Goal: Information Seeking & Learning: Get advice/opinions

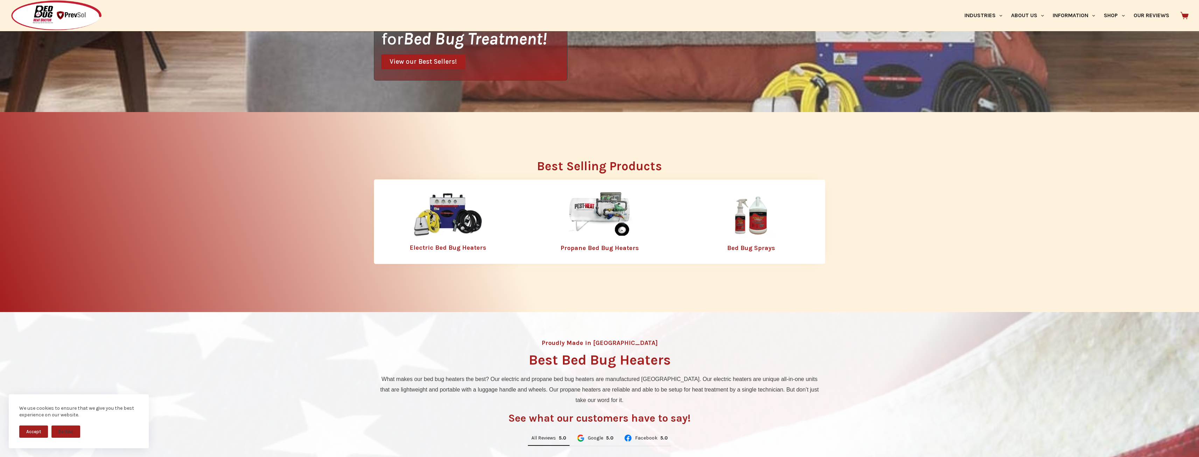
scroll to position [261, 0]
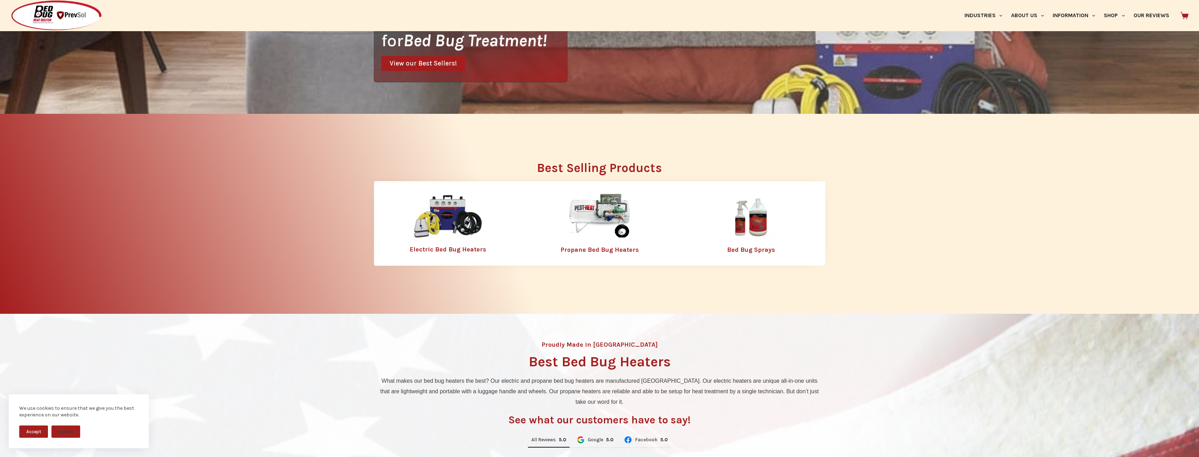
click at [458, 219] on img at bounding box center [448, 216] width 70 height 45
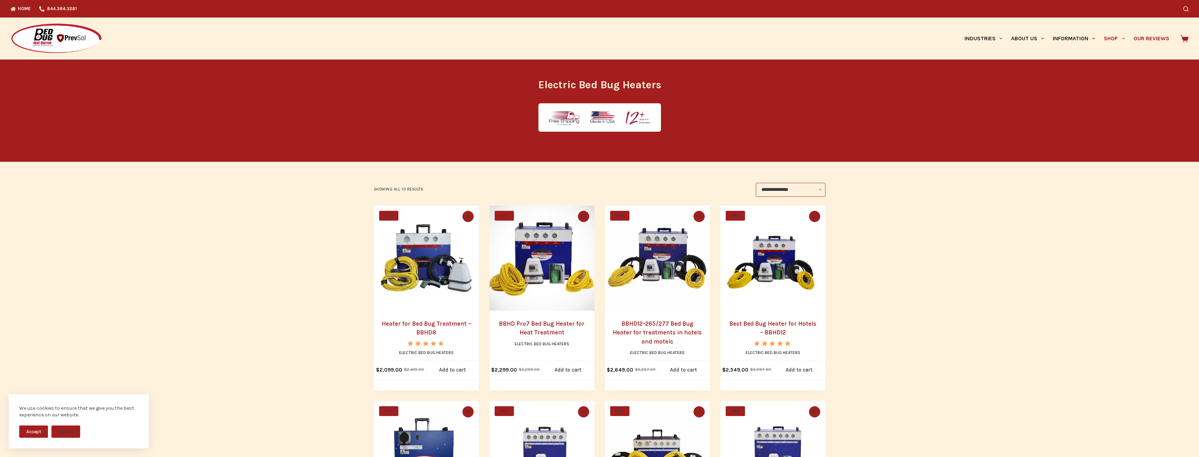
click at [1159, 34] on link "Our Reviews" at bounding box center [1151, 38] width 44 height 42
